Goal: Transaction & Acquisition: Subscribe to service/newsletter

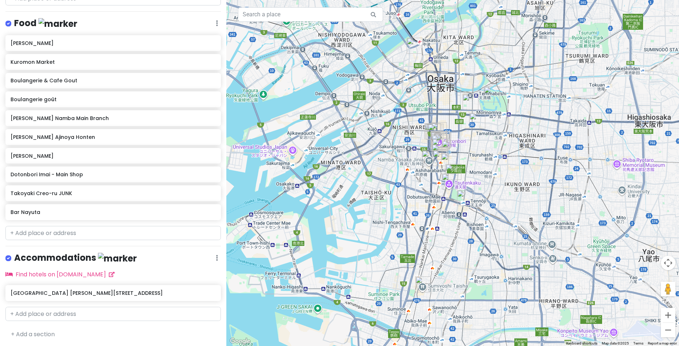
scroll to position [277, 0]
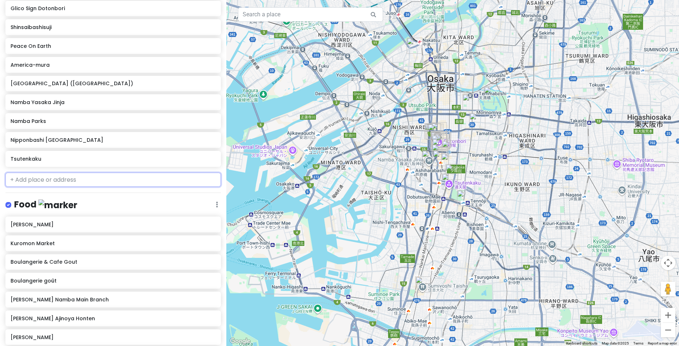
click at [69, 178] on input "text" at bounding box center [113, 180] width 216 height 15
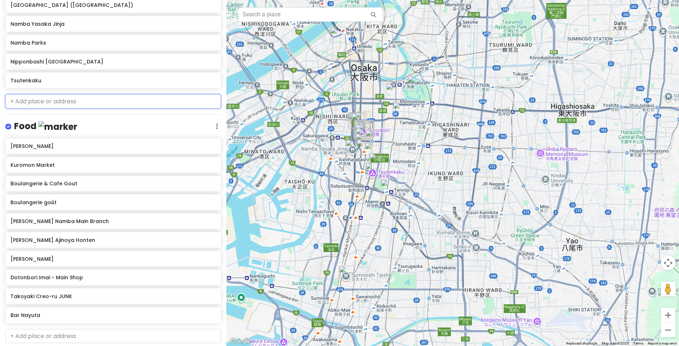
scroll to position [363, 0]
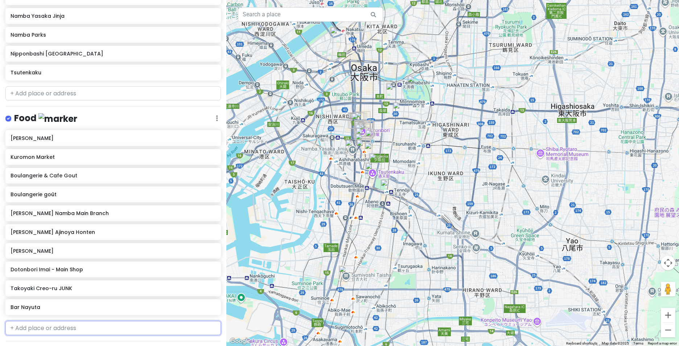
click at [44, 327] on input "text" at bounding box center [113, 328] width 216 height 15
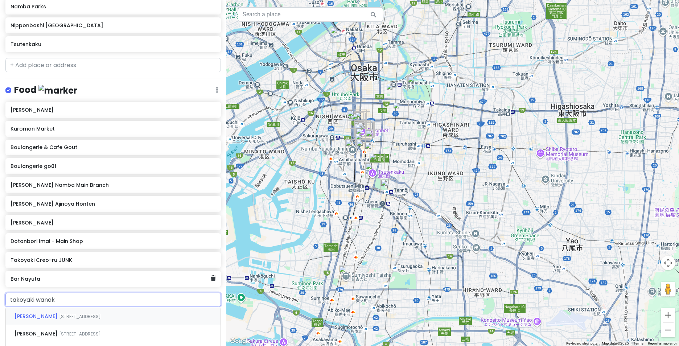
scroll to position [399, 0]
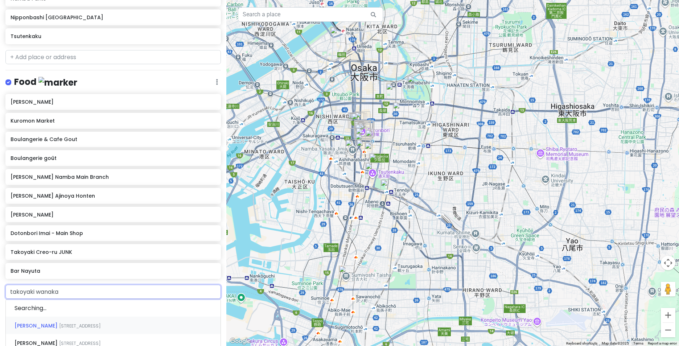
type input "takoyaki wanaka d"
click at [101, 309] on span "[STREET_ADDRESS]" at bounding box center [80, 309] width 42 height 6
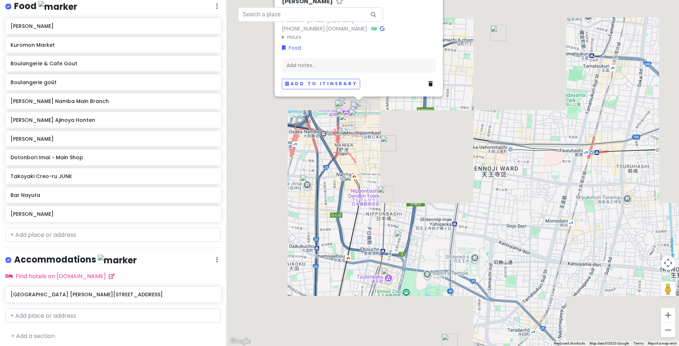
scroll to position [477, 0]
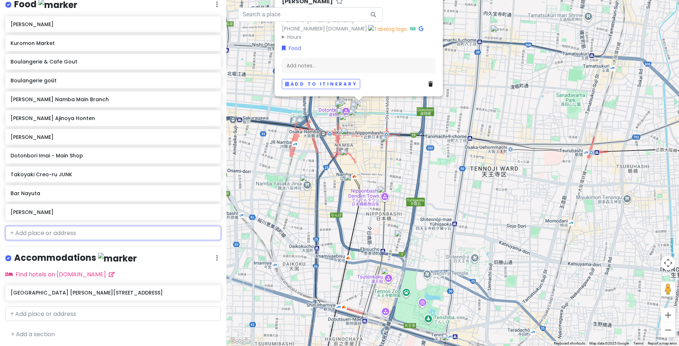
click at [71, 230] on input "text" at bounding box center [113, 233] width 216 height 15
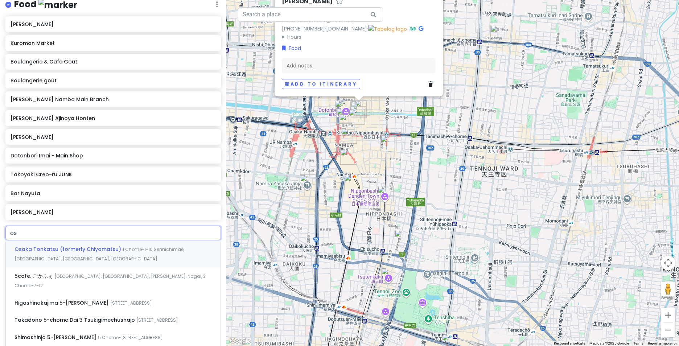
type input "o"
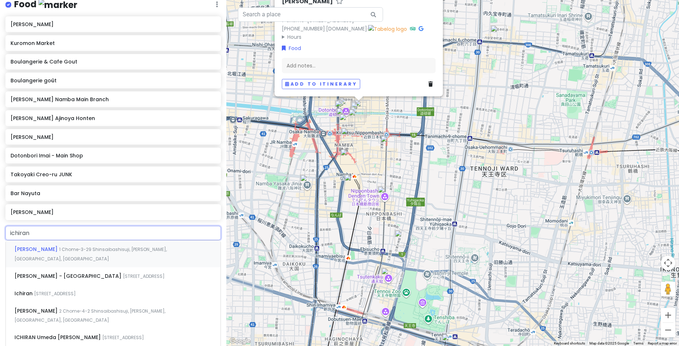
type input "ichiran r"
click at [67, 255] on div "[PERSON_NAME] [STREET_ADDRESS]" at bounding box center [113, 254] width 215 height 27
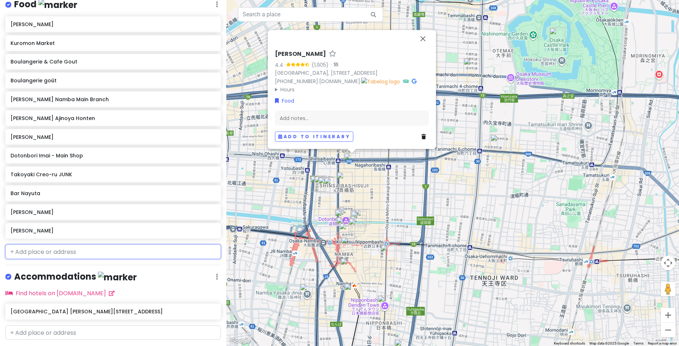
click at [78, 255] on input "text" at bounding box center [113, 252] width 216 height 15
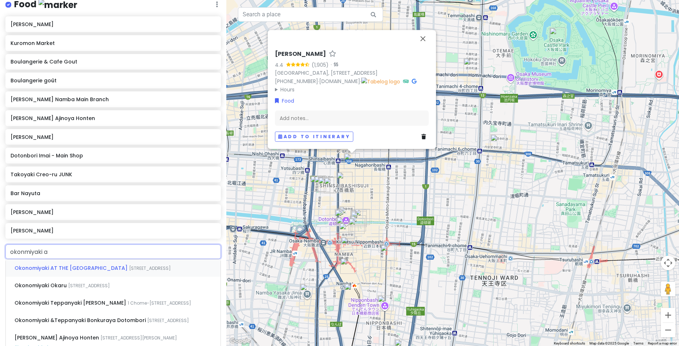
type input "okonmiyaki aj"
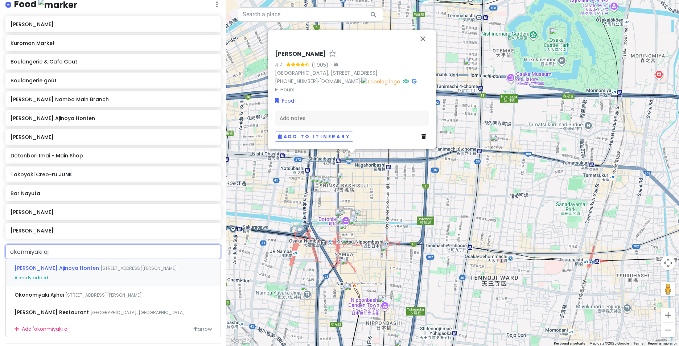
click at [82, 269] on span "[PERSON_NAME] Ajinoya Honten" at bounding box center [58, 268] width 86 height 7
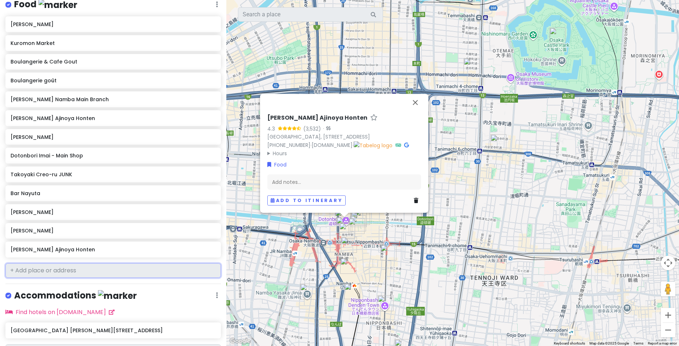
click at [90, 270] on input "text" at bounding box center [113, 270] width 216 height 15
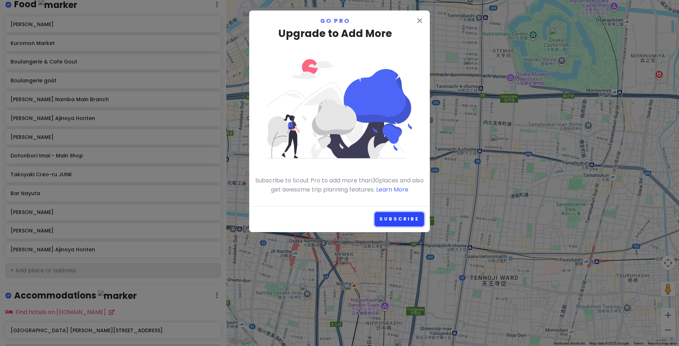
click at [400, 218] on link "Subscribe" at bounding box center [399, 219] width 49 height 14
click at [421, 17] on icon "close" at bounding box center [420, 20] width 9 height 9
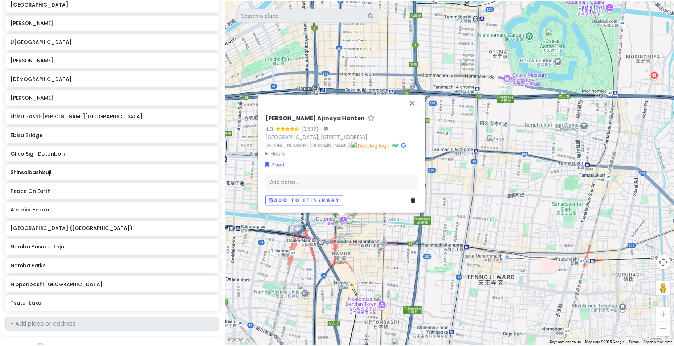
scroll to position [0, 0]
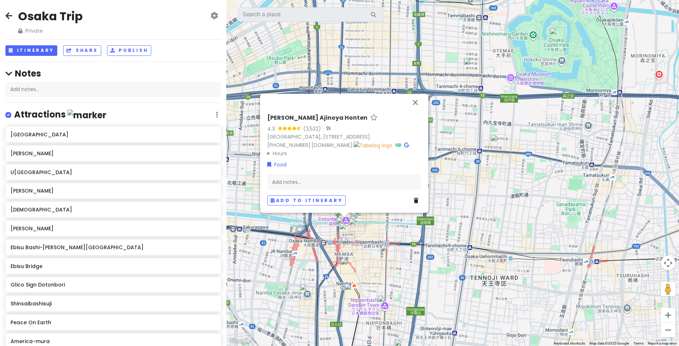
click at [210, 16] on icon at bounding box center [214, 16] width 8 height 6
click at [185, 96] on link "Go Pro ⚡️" at bounding box center [189, 95] width 69 height 17
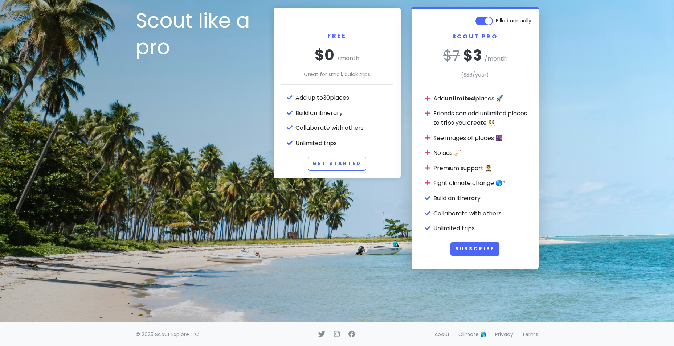
scroll to position [52, 0]
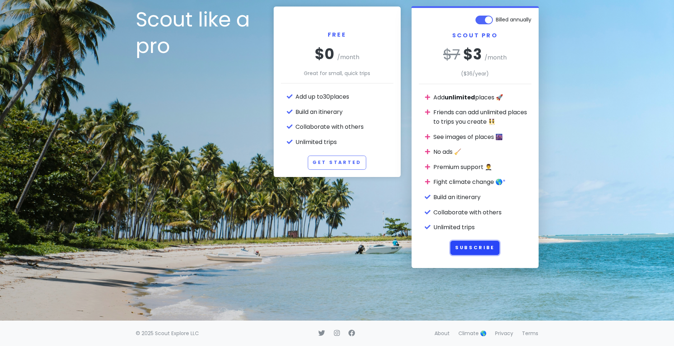
click at [474, 248] on button "Subscribe" at bounding box center [474, 248] width 49 height 14
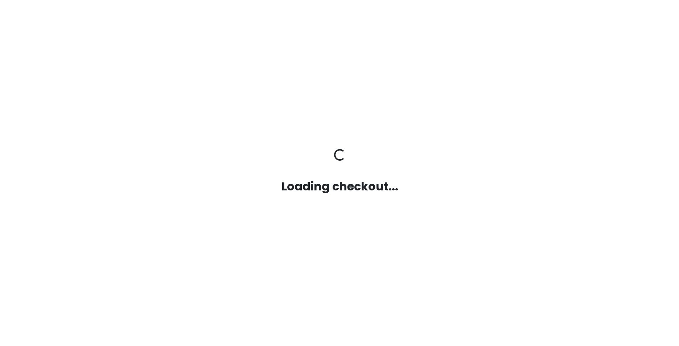
scroll to position [0, 0]
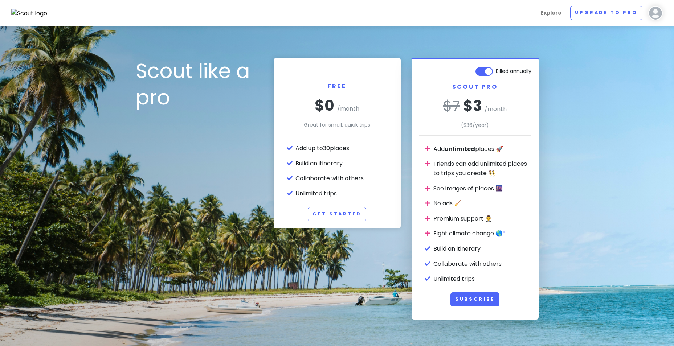
click at [496, 73] on label "Billed annually" at bounding box center [514, 69] width 36 height 9
click at [527, 70] on input "Billed annually" at bounding box center [529, 67] width 5 height 5
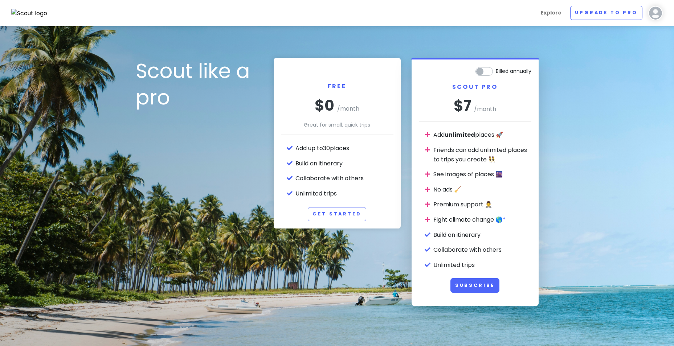
click at [496, 73] on label "Billed annually" at bounding box center [514, 69] width 36 height 9
click at [527, 70] on input "Billed annually" at bounding box center [529, 67] width 5 height 5
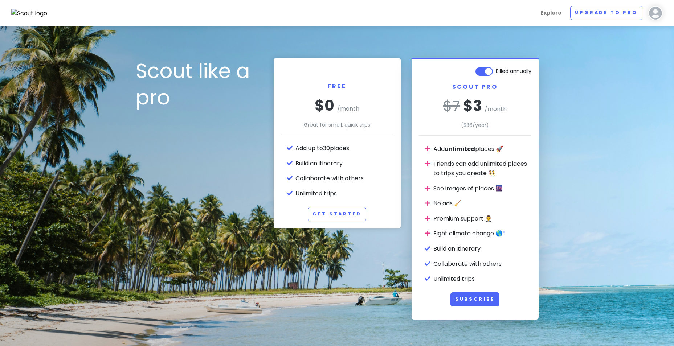
click at [496, 73] on label "Billed annually" at bounding box center [514, 69] width 36 height 9
click at [527, 70] on input "Billed annually" at bounding box center [529, 67] width 5 height 5
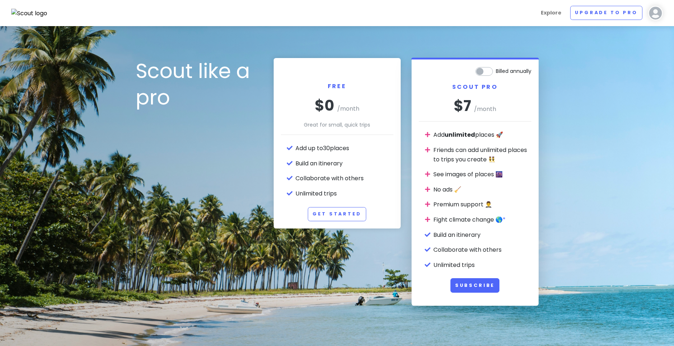
click at [496, 74] on label "Billed annually" at bounding box center [514, 69] width 36 height 9
click at [527, 70] on input "Billed annually" at bounding box center [529, 67] width 5 height 5
checkbox input "true"
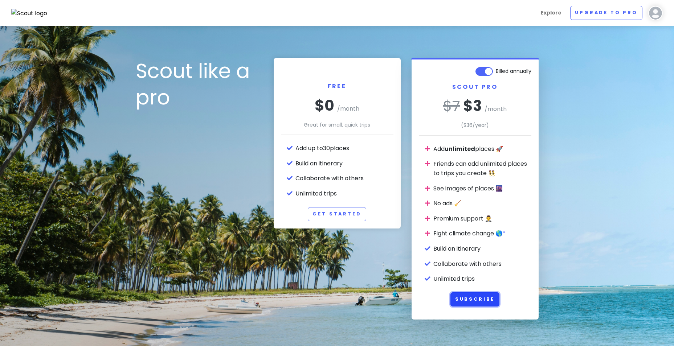
click at [477, 300] on button "Subscribe" at bounding box center [474, 300] width 49 height 14
